Goal: Find specific page/section: Find specific page/section

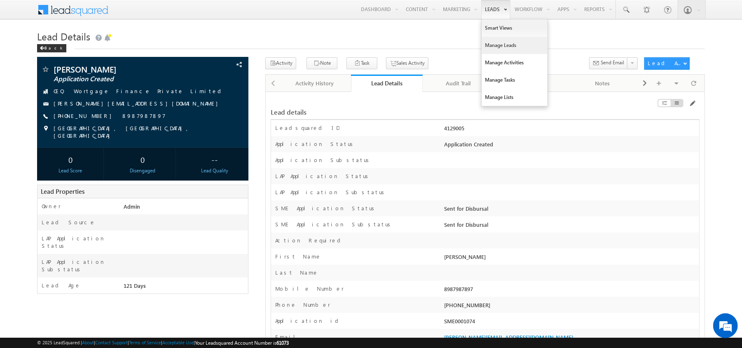
click at [486, 51] on link "Manage Leads" at bounding box center [515, 45] width 66 height 17
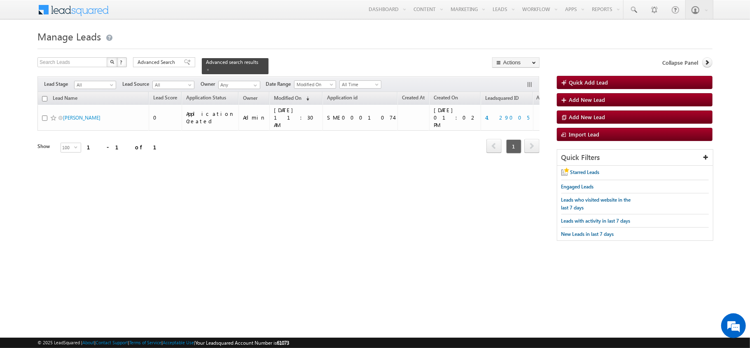
click at [153, 70] on div "Search Leads X ? 1 results found Advanced Search Advanced Search Advanced searc…" at bounding box center [288, 65] width 502 height 17
click at [148, 63] on span "Advanced Search" at bounding box center [158, 62] width 40 height 7
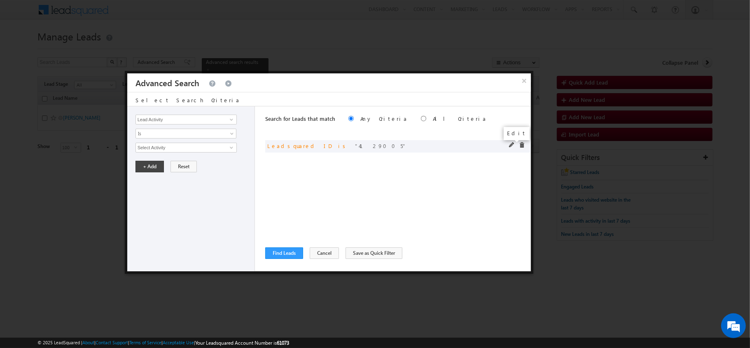
click at [510, 145] on span at bounding box center [512, 145] width 6 height 6
click at [180, 121] on input "Leadsquared ID" at bounding box center [186, 120] width 101 height 10
type input "Application id"
click at [170, 154] on div "Lead Activity Task Sales Group Prospect Id AA AA Owner AA Status Aadhaar Addres…" at bounding box center [191, 188] width 128 height 165
click at [165, 149] on input "text" at bounding box center [186, 148] width 101 height 10
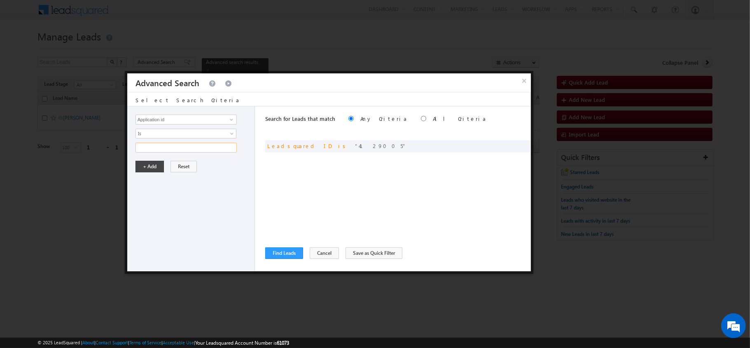
paste input "SBL0010774"
type input "SBL0010774"
click at [148, 162] on button "+ Add" at bounding box center [150, 167] width 28 height 12
click at [269, 246] on div "Search for Leads that match Any Criteria All Criteria Note that the current tri…" at bounding box center [398, 188] width 266 height 165
click at [277, 250] on button "Find Leads" at bounding box center [284, 253] width 38 height 12
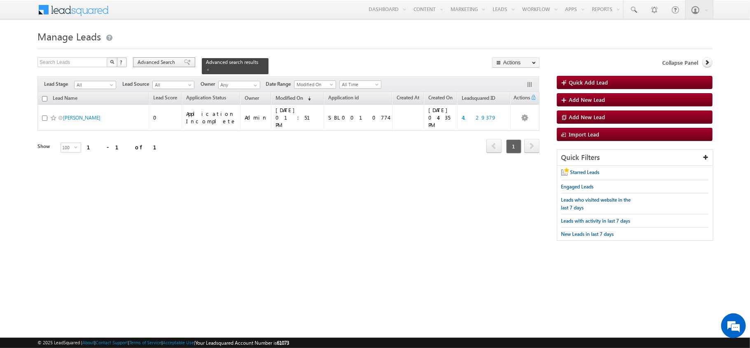
click at [165, 60] on span "Advanced Search" at bounding box center [158, 62] width 40 height 7
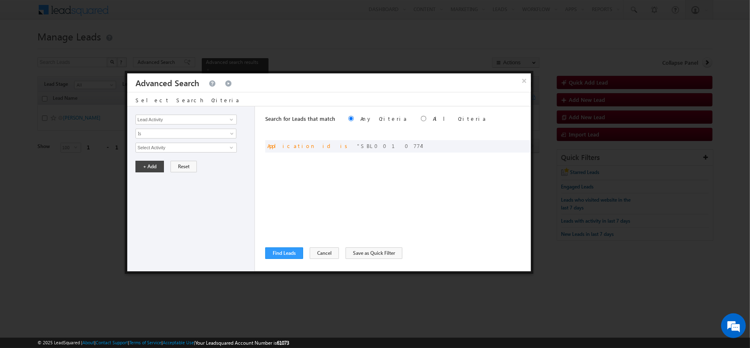
click at [335, 255] on div "Find Leads ReLoad Cancel Save as Quick Filter {"GrpConOp":"And","Conditions":[{…" at bounding box center [398, 253] width 266 height 12
click at [322, 251] on button "Cancel" at bounding box center [324, 253] width 29 height 12
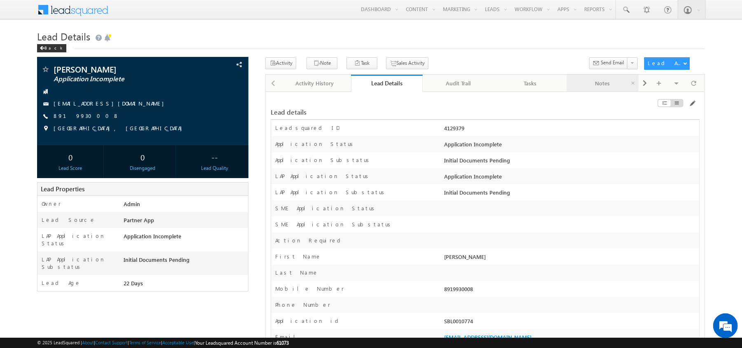
click at [638, 86] on link "Notes" at bounding box center [603, 83] width 72 height 17
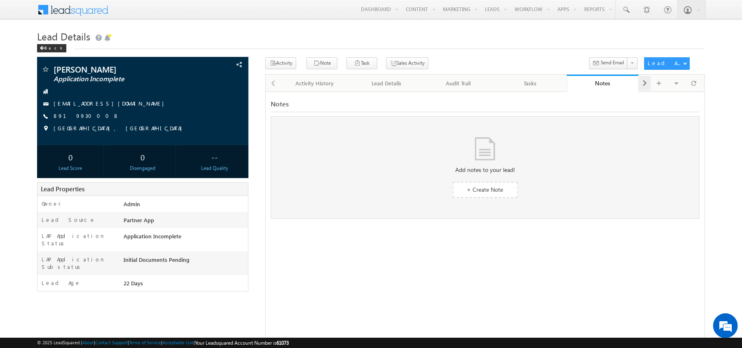
click at [645, 86] on span at bounding box center [644, 83] width 5 height 15
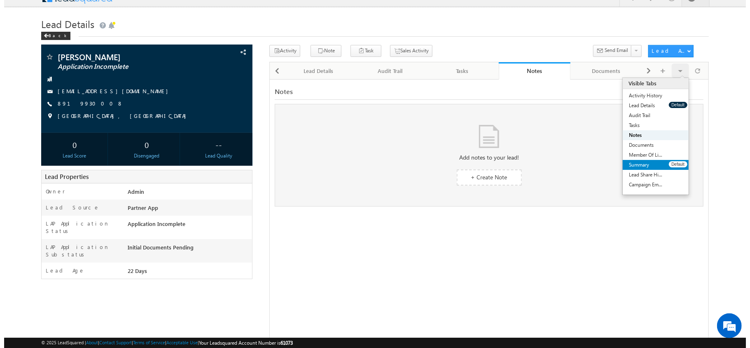
scroll to position [9, 0]
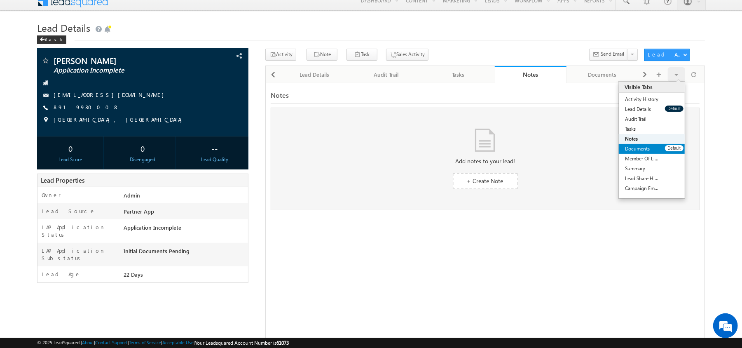
click at [643, 150] on link "Documents" at bounding box center [642, 149] width 46 height 10
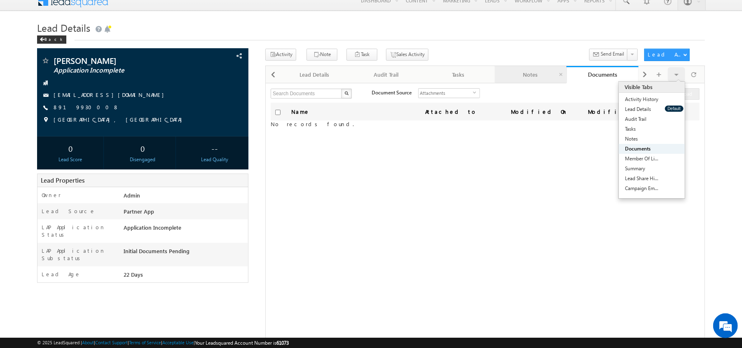
click at [538, 73] on div "Notes" at bounding box center [530, 75] width 58 height 10
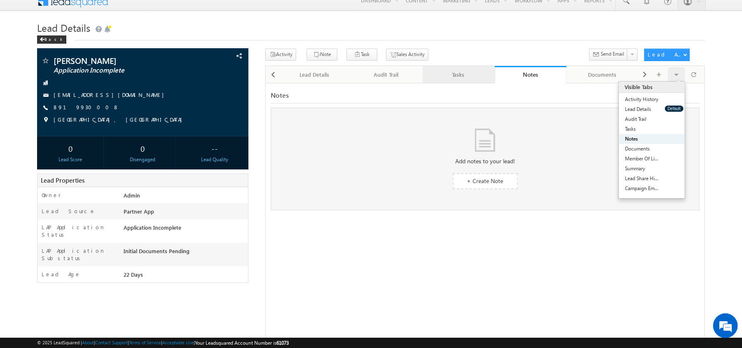
click at [457, 70] on link "Tasks" at bounding box center [459, 74] width 72 height 17
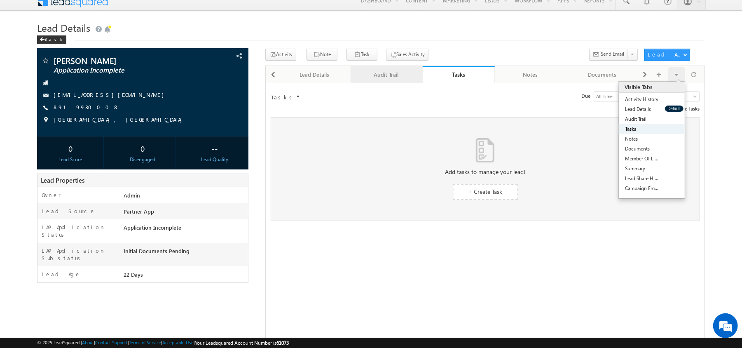
click at [410, 69] on link "Audit Trail" at bounding box center [387, 74] width 72 height 17
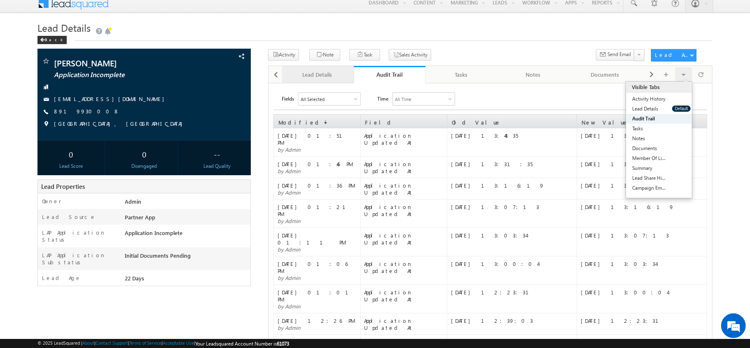
click at [321, 72] on div "Lead Details" at bounding box center [317, 75] width 58 height 10
